Goal: Transaction & Acquisition: Purchase product/service

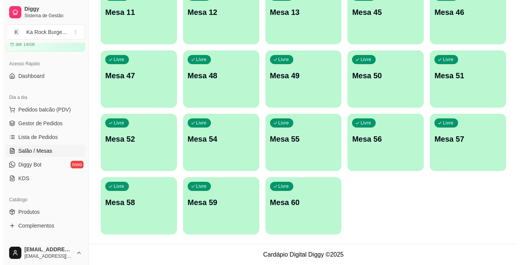
scroll to position [222, 0]
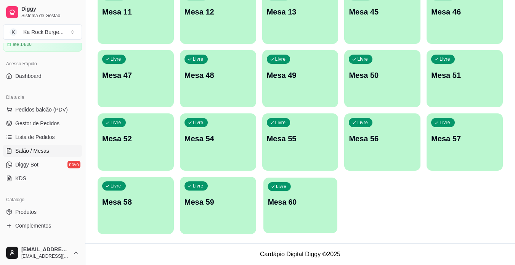
click at [330, 218] on div "Livre Mesa 60" at bounding box center [301, 200] width 74 height 47
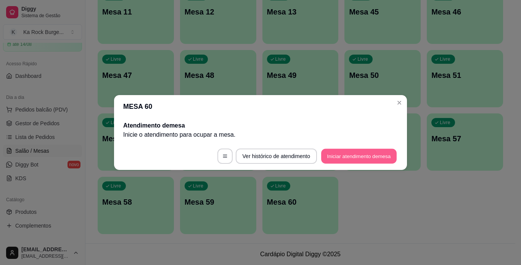
click at [377, 156] on button "Iniciar atendimento de mesa" at bounding box center [359, 156] width 76 height 15
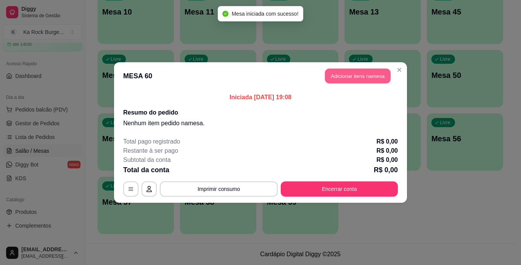
click at [359, 74] on button "Adicionar itens na mesa" at bounding box center [358, 76] width 66 height 15
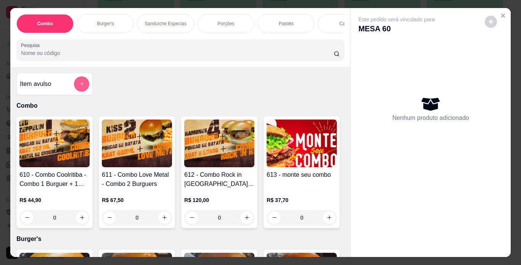
click at [79, 87] on icon "add-separate-item" at bounding box center [82, 84] width 6 height 6
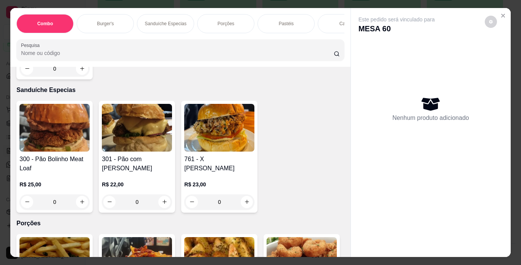
scroll to position [954, 0]
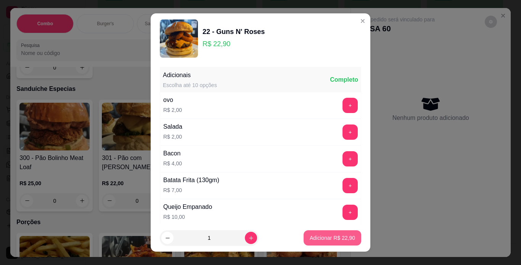
click at [315, 237] on p "Adicionar R$ 22,90" at bounding box center [332, 238] width 45 height 8
type input "1"
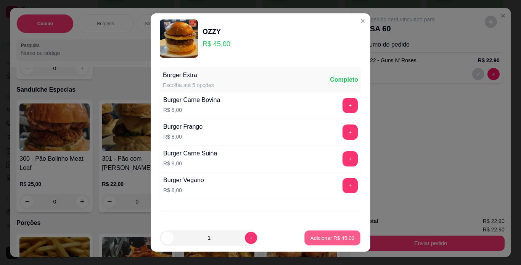
click at [315, 238] on p "Adicionar R$ 45,00" at bounding box center [333, 237] width 44 height 7
type input "1"
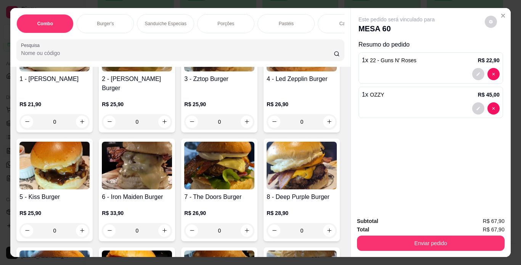
scroll to position [0, 0]
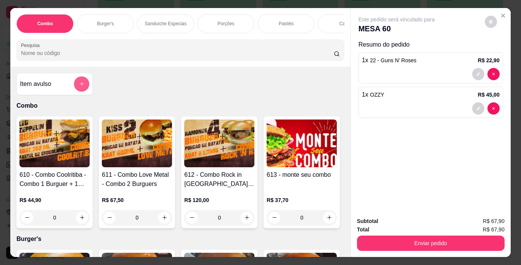
click at [79, 87] on icon "add-separate-item" at bounding box center [82, 84] width 6 height 6
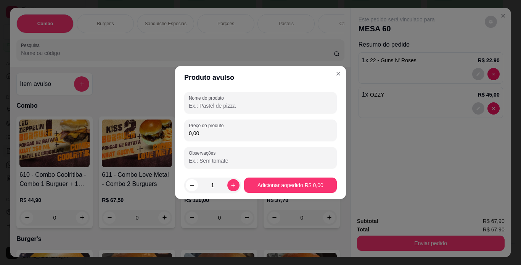
click at [293, 105] on input "Nome do produto" at bounding box center [260, 106] width 143 height 8
click at [221, 110] on div at bounding box center [260, 102] width 143 height 15
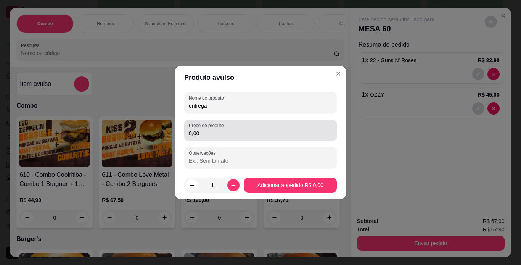
type input "entrega"
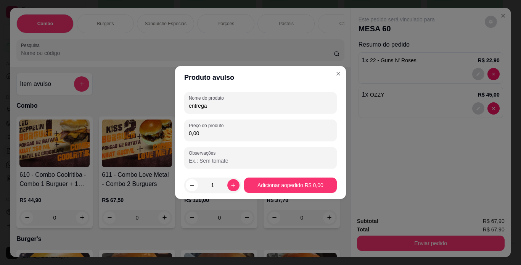
click at [209, 133] on input "0,00" at bounding box center [260, 133] width 143 height 8
type input "5,00"
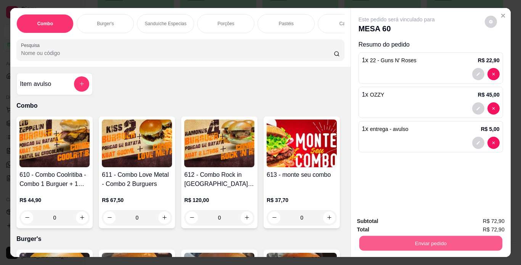
click at [396, 243] on button "Enviar pedido" at bounding box center [430, 243] width 143 height 15
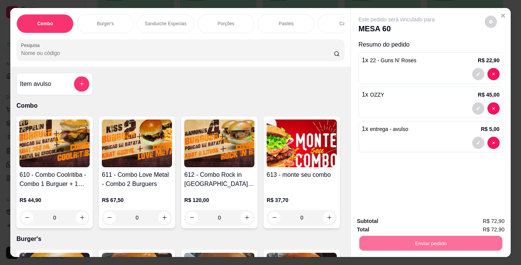
click at [394, 219] on button "Não registrar e enviar pedido" at bounding box center [405, 221] width 77 height 14
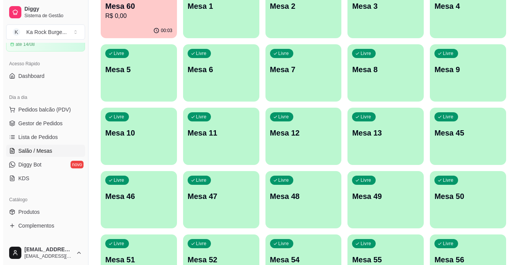
scroll to position [70, 0]
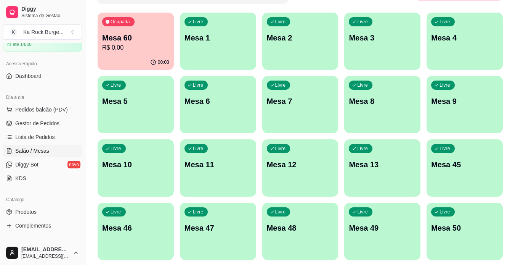
click at [303, 176] on div "Livre Mesa 12" at bounding box center [300, 163] width 76 height 48
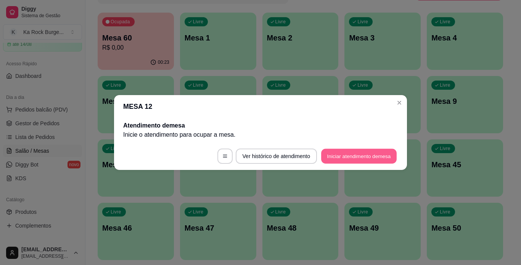
click at [356, 151] on button "Iniciar atendimento de mesa" at bounding box center [359, 156] width 76 height 15
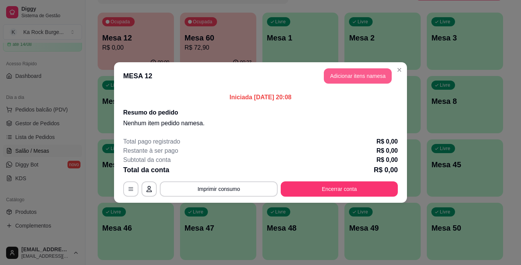
click at [352, 76] on button "Adicionar itens na mesa" at bounding box center [358, 75] width 68 height 15
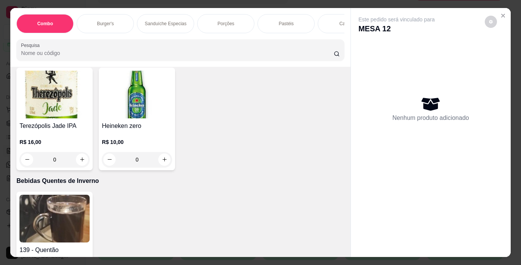
scroll to position [3281, 0]
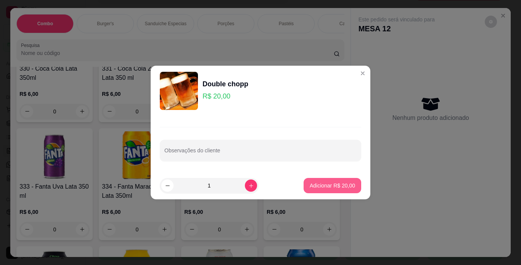
click at [310, 185] on p "Adicionar R$ 20,00" at bounding box center [332, 186] width 45 height 8
type input "1"
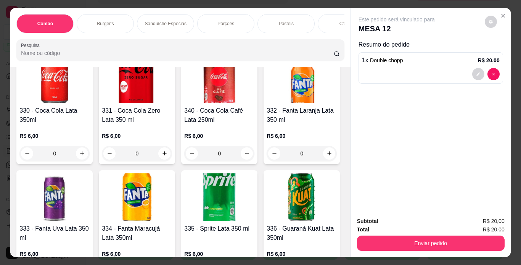
scroll to position [3166, 0]
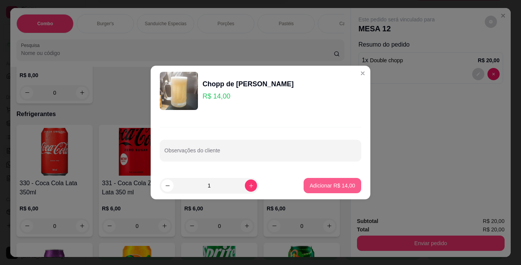
click at [314, 192] on button "Adicionar R$ 14,00" at bounding box center [333, 185] width 58 height 15
type input "1"
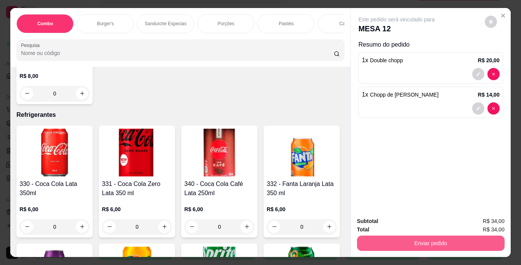
click at [372, 245] on button "Enviar pedido" at bounding box center [431, 242] width 148 height 15
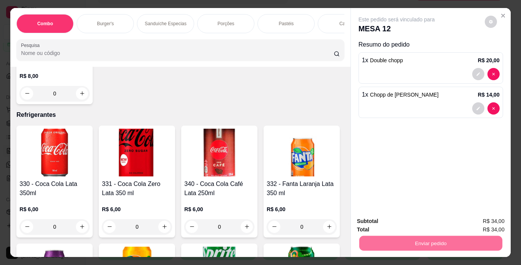
click at [407, 224] on button "Não registrar e enviar pedido" at bounding box center [405, 221] width 77 height 14
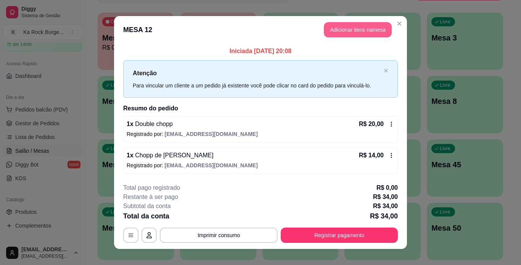
click at [344, 33] on button "Adicionar itens na mesa" at bounding box center [358, 29] width 68 height 15
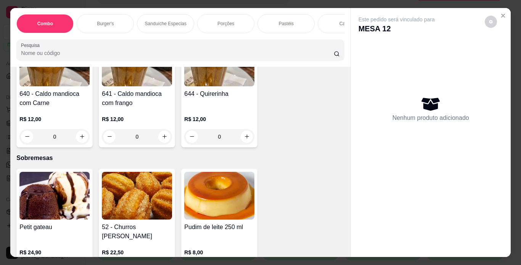
scroll to position [2174, 0]
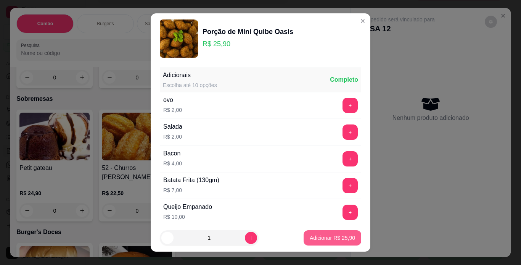
click at [333, 239] on p "Adicionar R$ 25,90" at bounding box center [332, 238] width 45 height 8
type input "1"
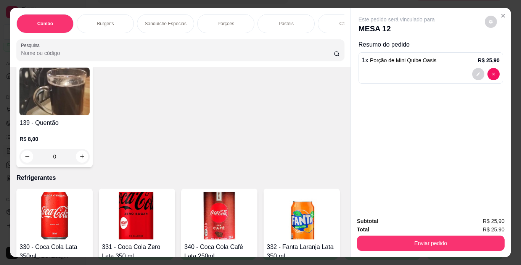
scroll to position [3128, 0]
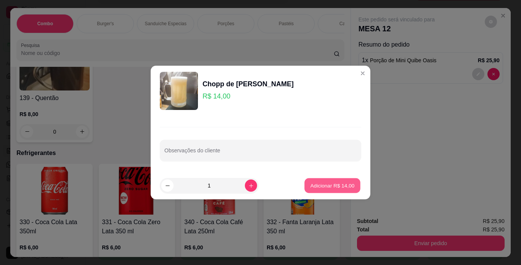
click at [313, 184] on p "Adicionar R$ 14,00" at bounding box center [333, 185] width 44 height 7
type input "1"
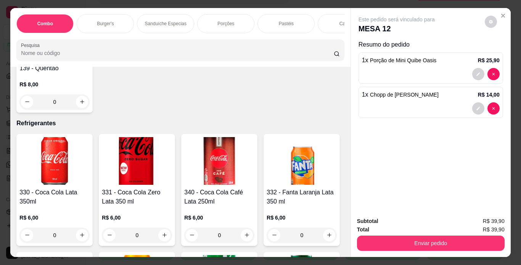
scroll to position [3357, 0]
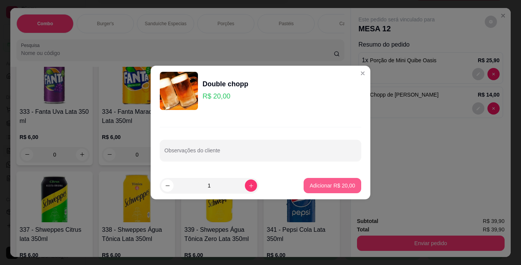
click at [329, 185] on p "Adicionar R$ 20,00" at bounding box center [332, 186] width 45 height 8
type input "1"
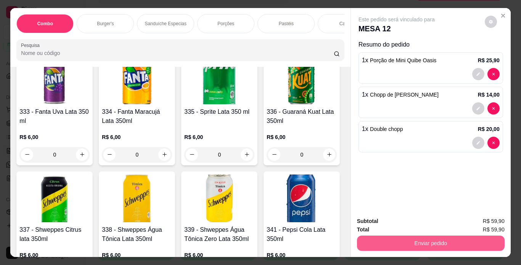
click at [400, 238] on button "Enviar pedido" at bounding box center [431, 242] width 148 height 15
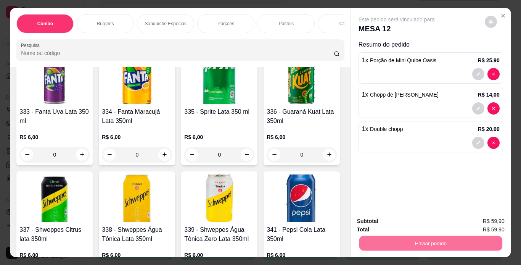
click at [409, 219] on button "Não registrar e enviar pedido" at bounding box center [405, 221] width 77 height 14
